Goal: Transaction & Acquisition: Subscribe to service/newsletter

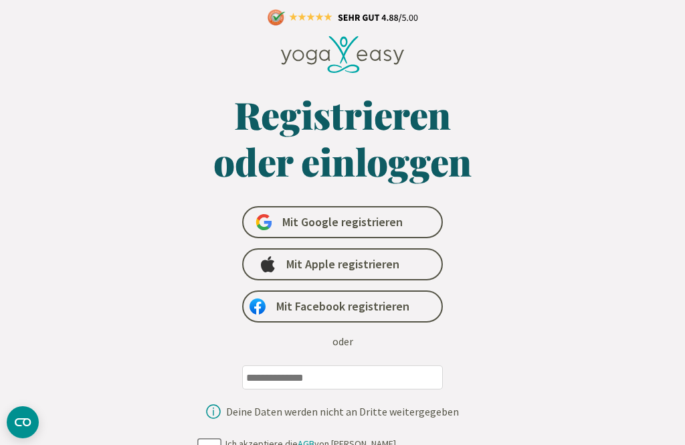
click at [421, 267] on link "Mit Apple registrieren" at bounding box center [342, 264] width 201 height 32
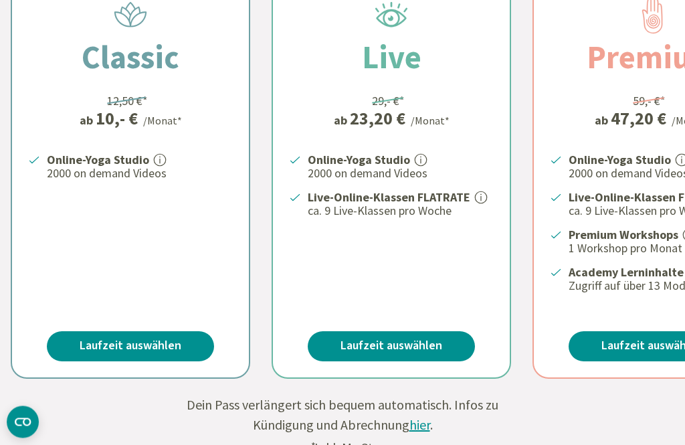
click at [171, 334] on link "Laufzeit auswählen" at bounding box center [130, 347] width 167 height 30
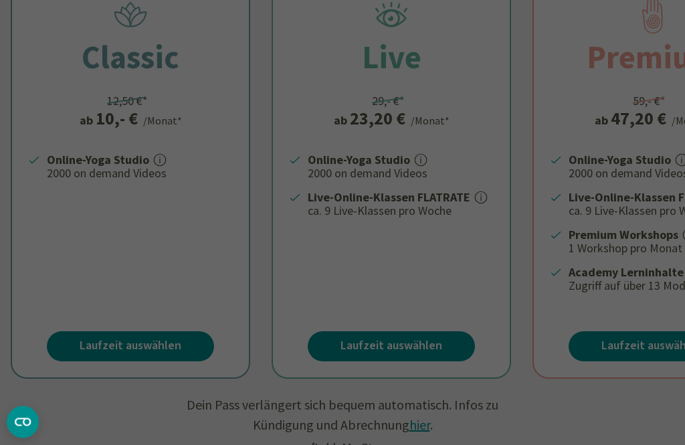
scroll to position [426, 0]
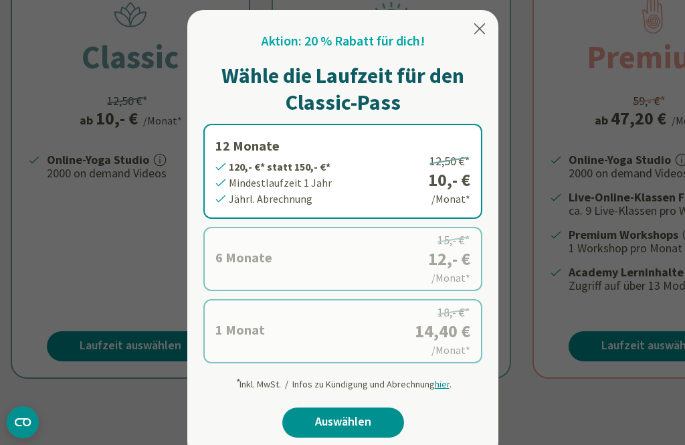
click at [479, 28] on icon at bounding box center [480, 28] width 11 height 11
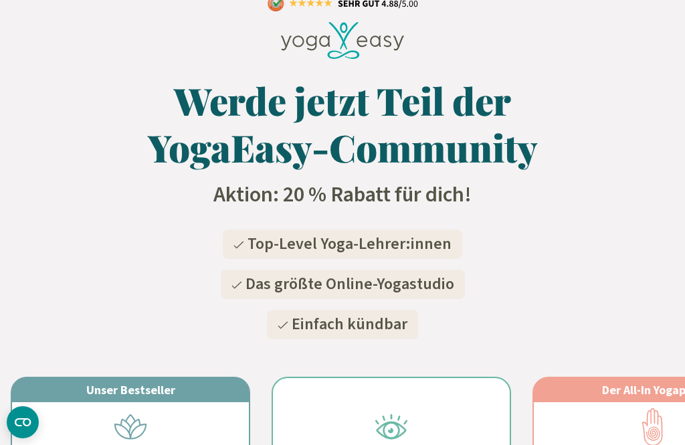
scroll to position [0, 0]
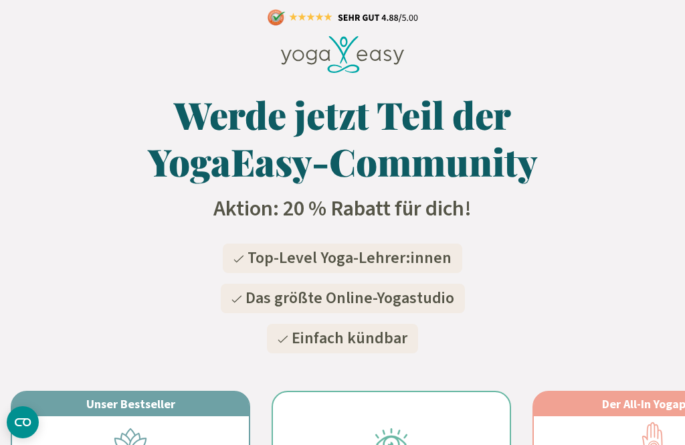
click at [361, 40] on icon at bounding box center [343, 54] width 124 height 37
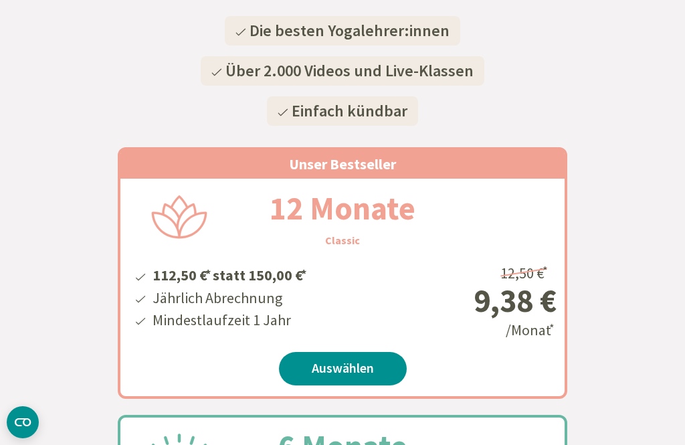
scroll to position [246, 0]
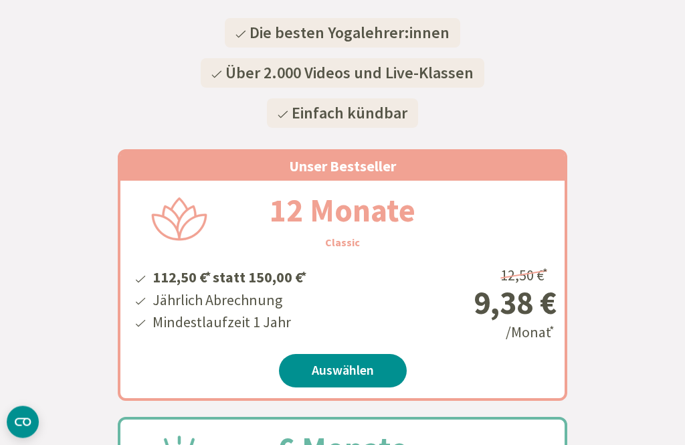
click at [327, 377] on link "Auswählen" at bounding box center [343, 371] width 128 height 33
